Goal: Task Accomplishment & Management: Use online tool/utility

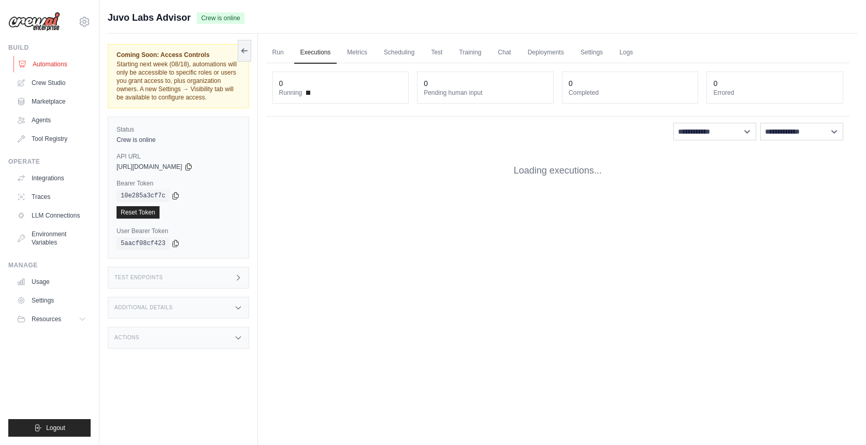
click at [41, 66] on link "Automations" at bounding box center [52, 64] width 78 height 17
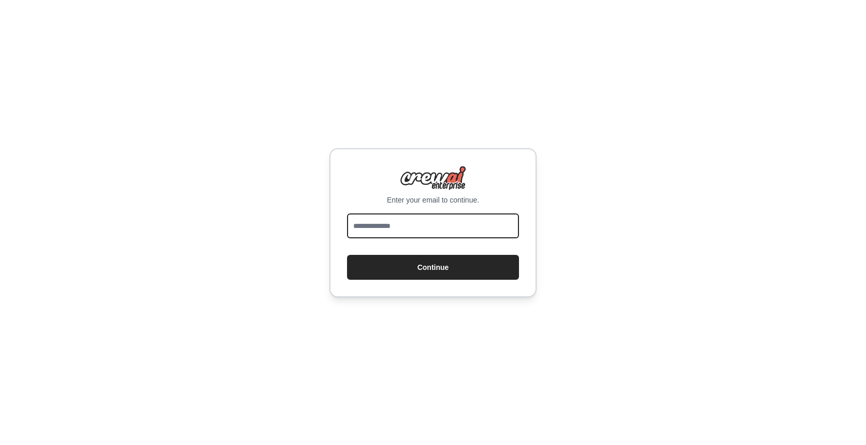
click at [372, 217] on input "email" at bounding box center [433, 225] width 172 height 25
type input "**********"
click at [347, 255] on button "Continue" at bounding box center [433, 267] width 172 height 25
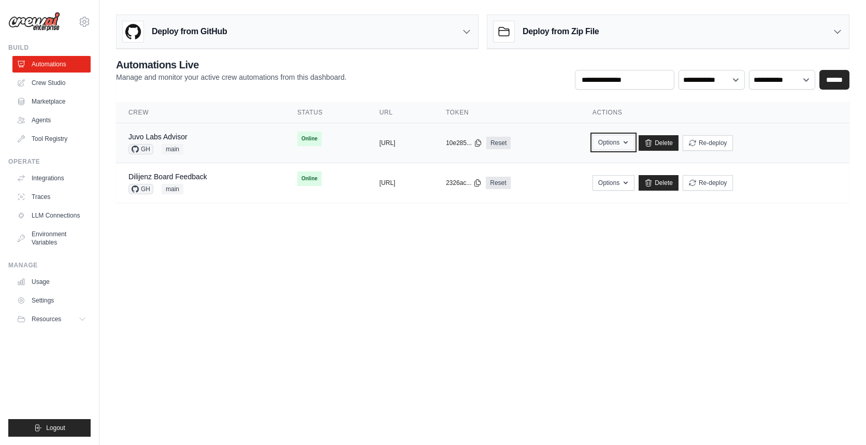
click at [634, 138] on button "Options" at bounding box center [613, 143] width 42 height 16
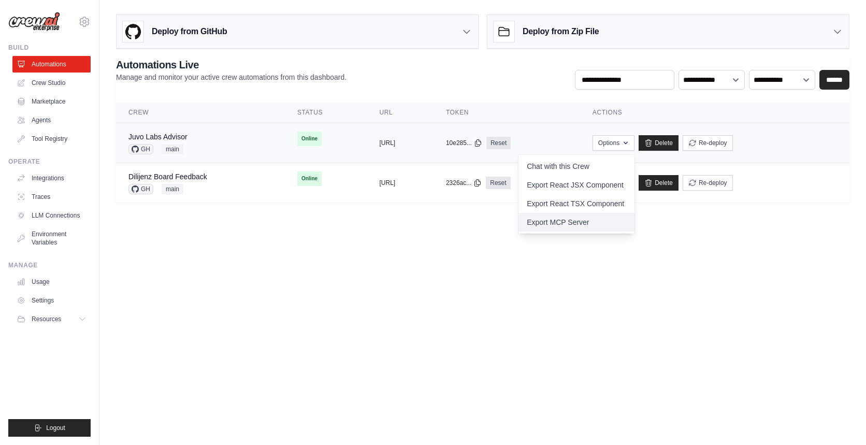
click at [599, 225] on link "Export MCP Server" at bounding box center [576, 222] width 116 height 19
